Goal: Task Accomplishment & Management: Use online tool/utility

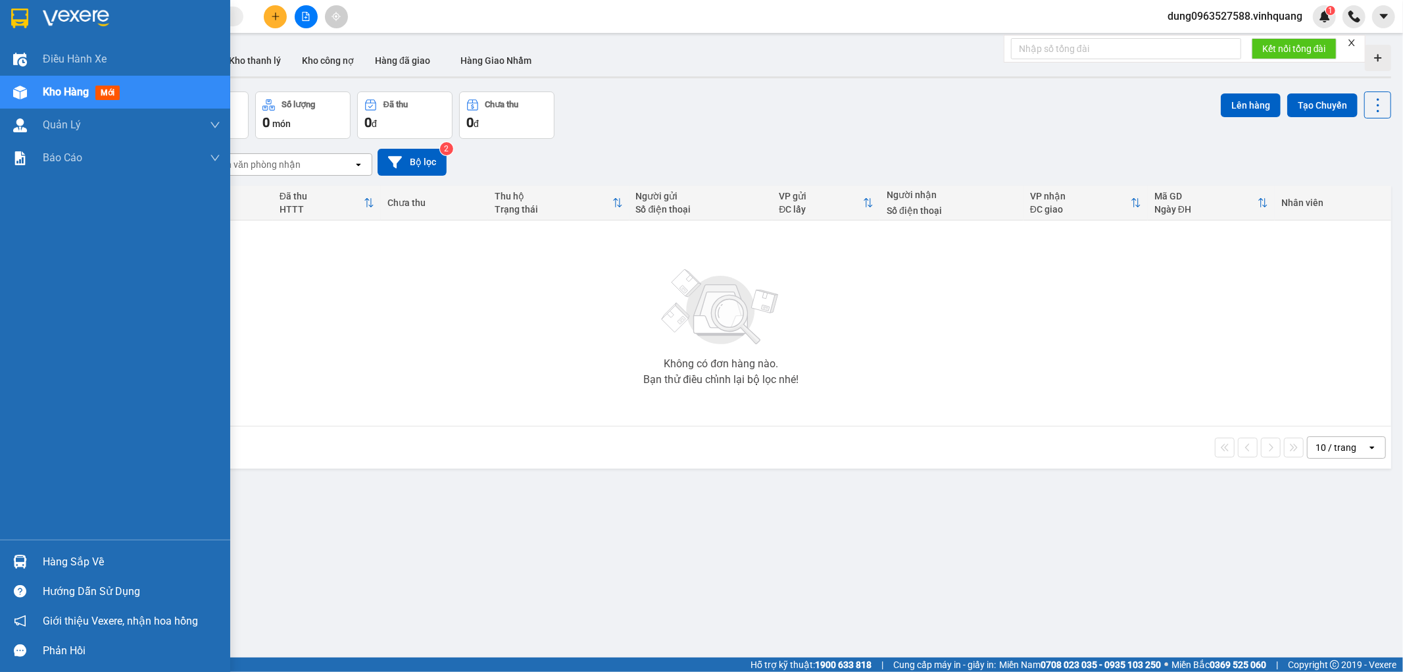
click at [89, 556] on div "Hàng sắp về" at bounding box center [132, 562] width 178 height 20
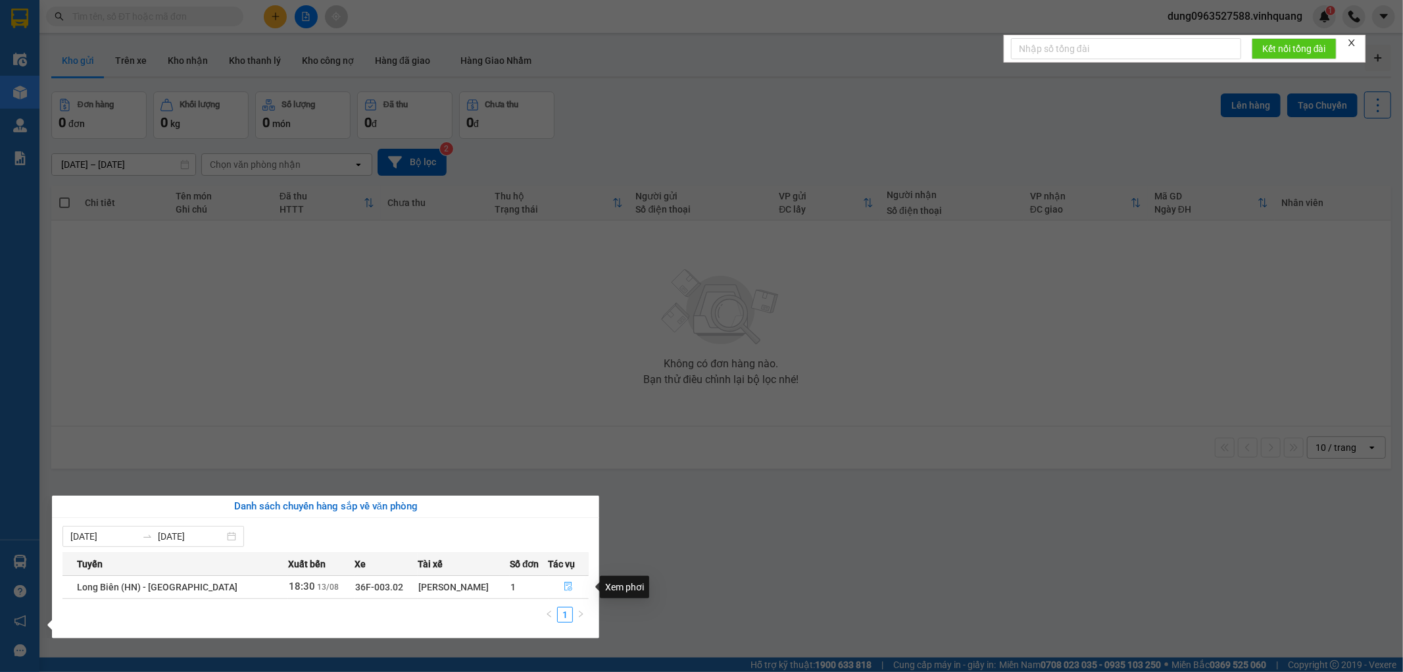
click at [564, 583] on icon "file-done" at bounding box center [568, 585] width 9 height 9
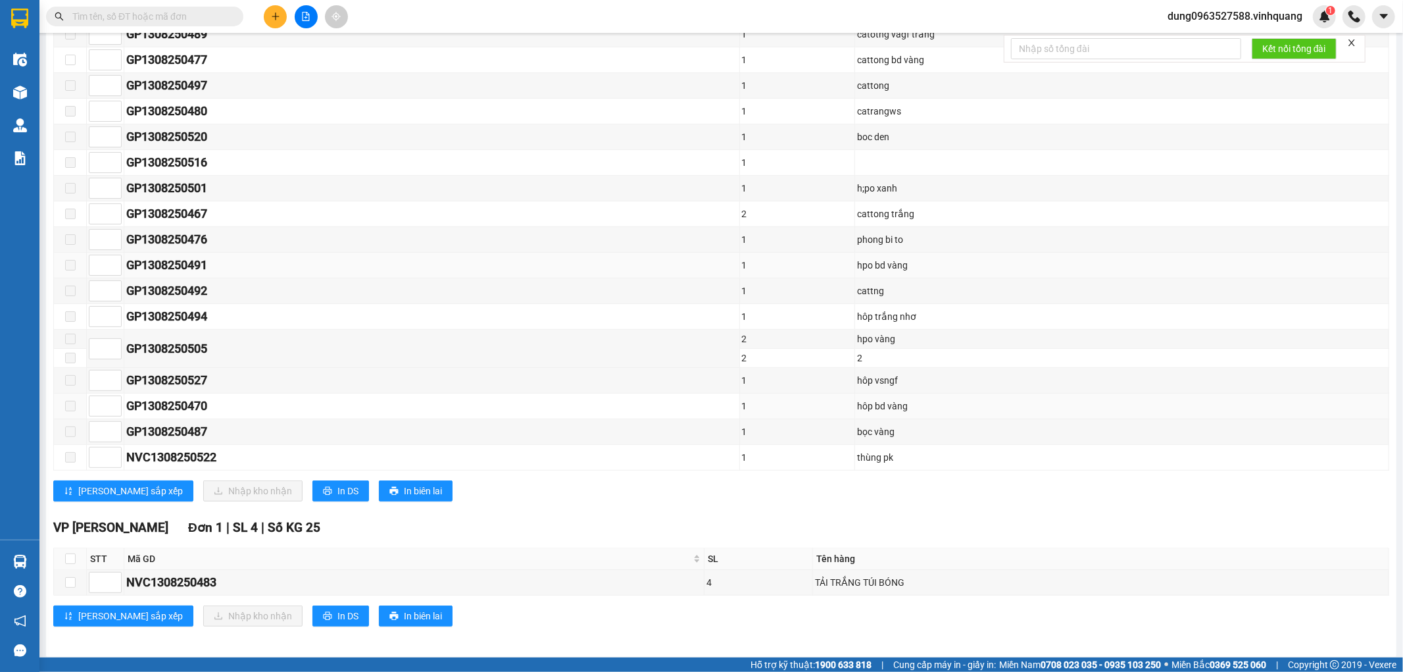
scroll to position [314, 0]
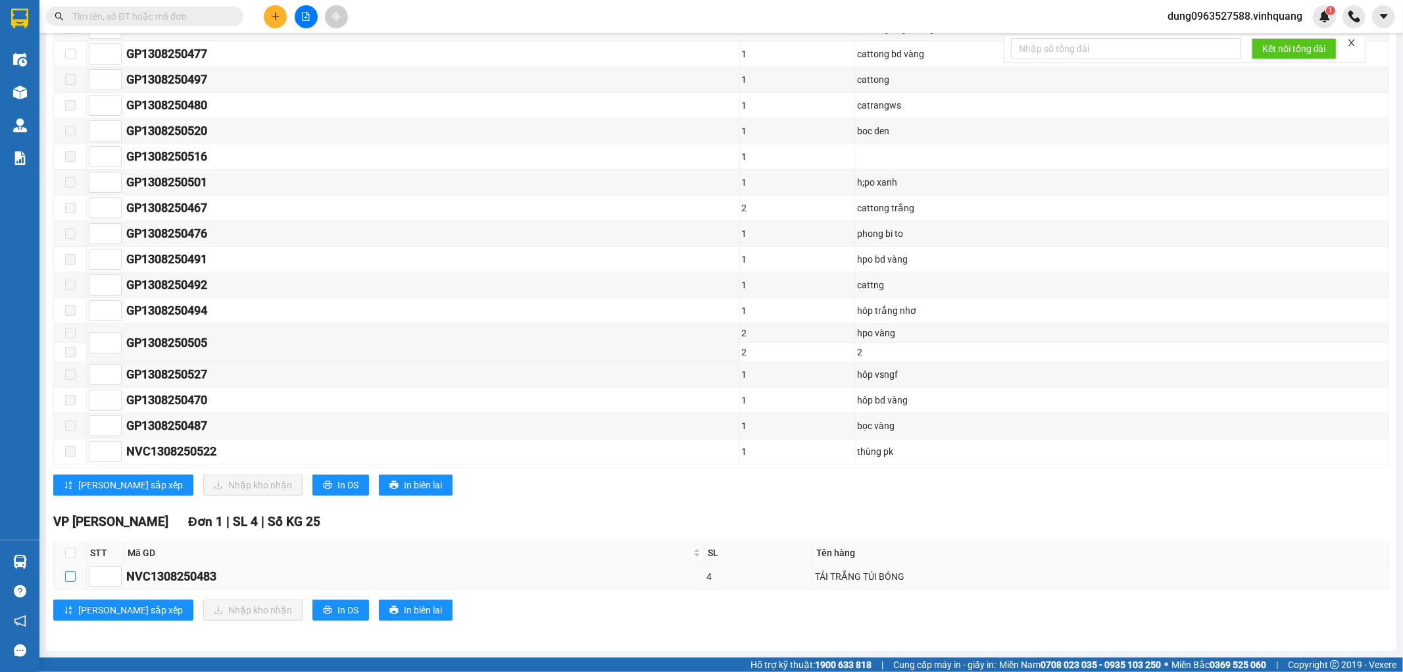
click at [70, 575] on input "checkbox" at bounding box center [70, 576] width 11 height 11
checkbox input "true"
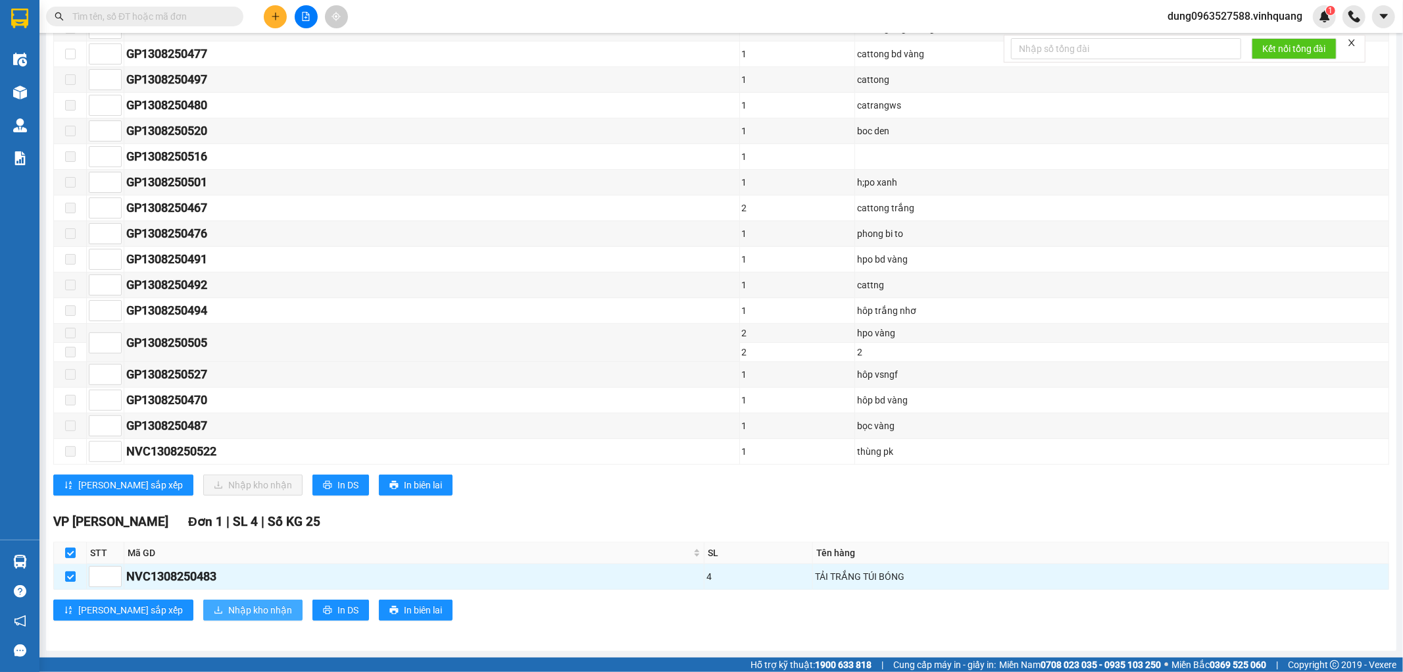
click at [228, 612] on span "Nhập kho nhận" at bounding box center [260, 609] width 64 height 14
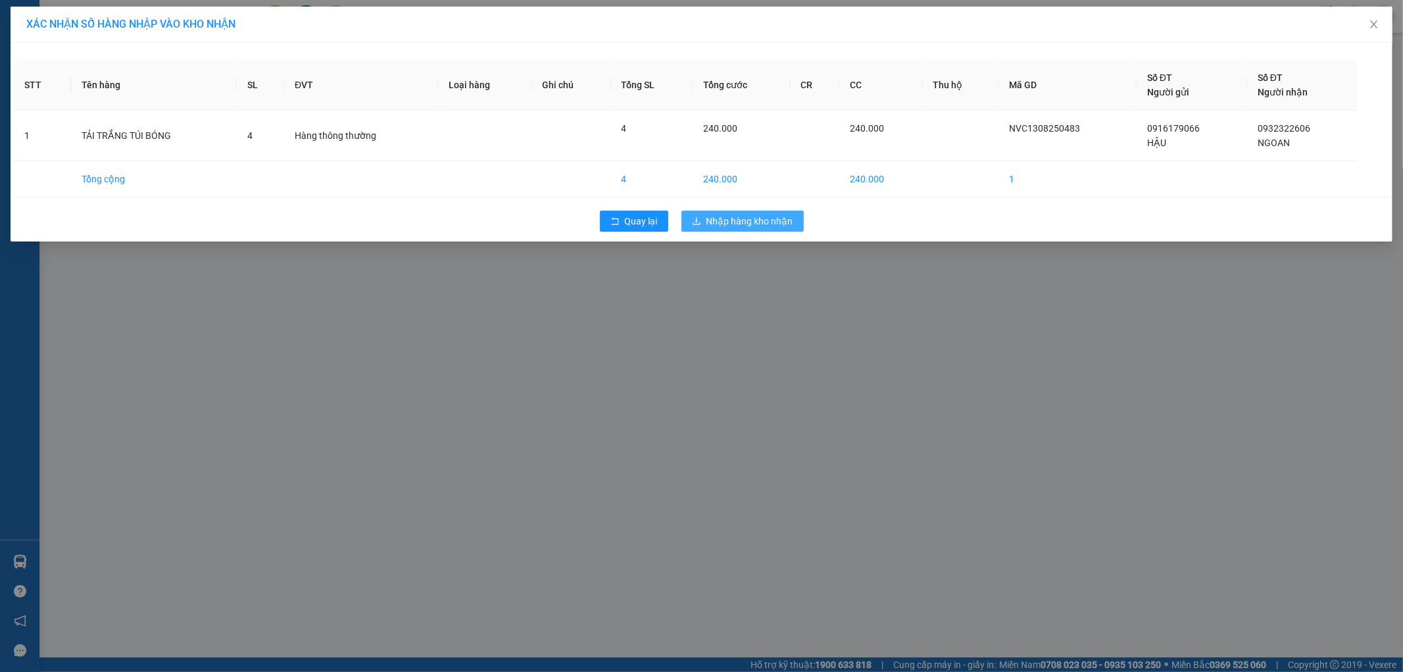
click at [735, 220] on span "Nhập hàng kho nhận" at bounding box center [749, 221] width 87 height 14
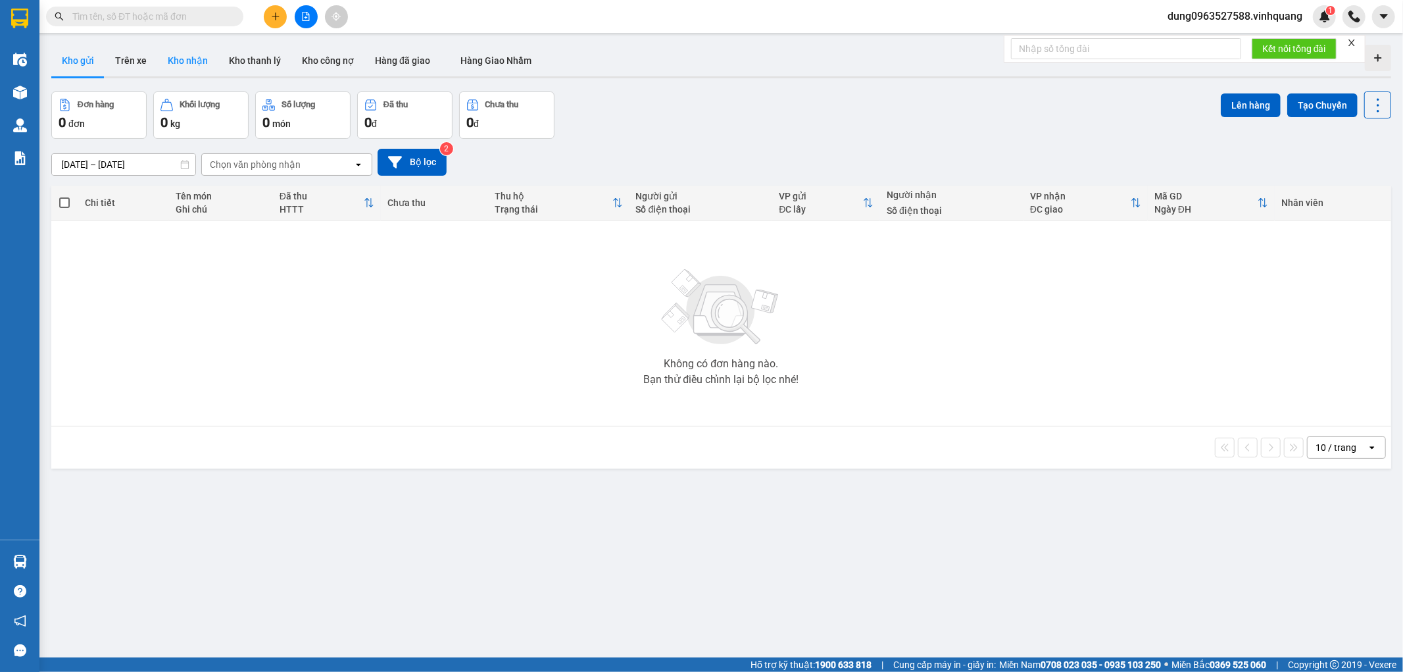
click at [182, 70] on button "Kho nhận" at bounding box center [187, 61] width 61 height 32
